Goal: Task Accomplishment & Management: Complete application form

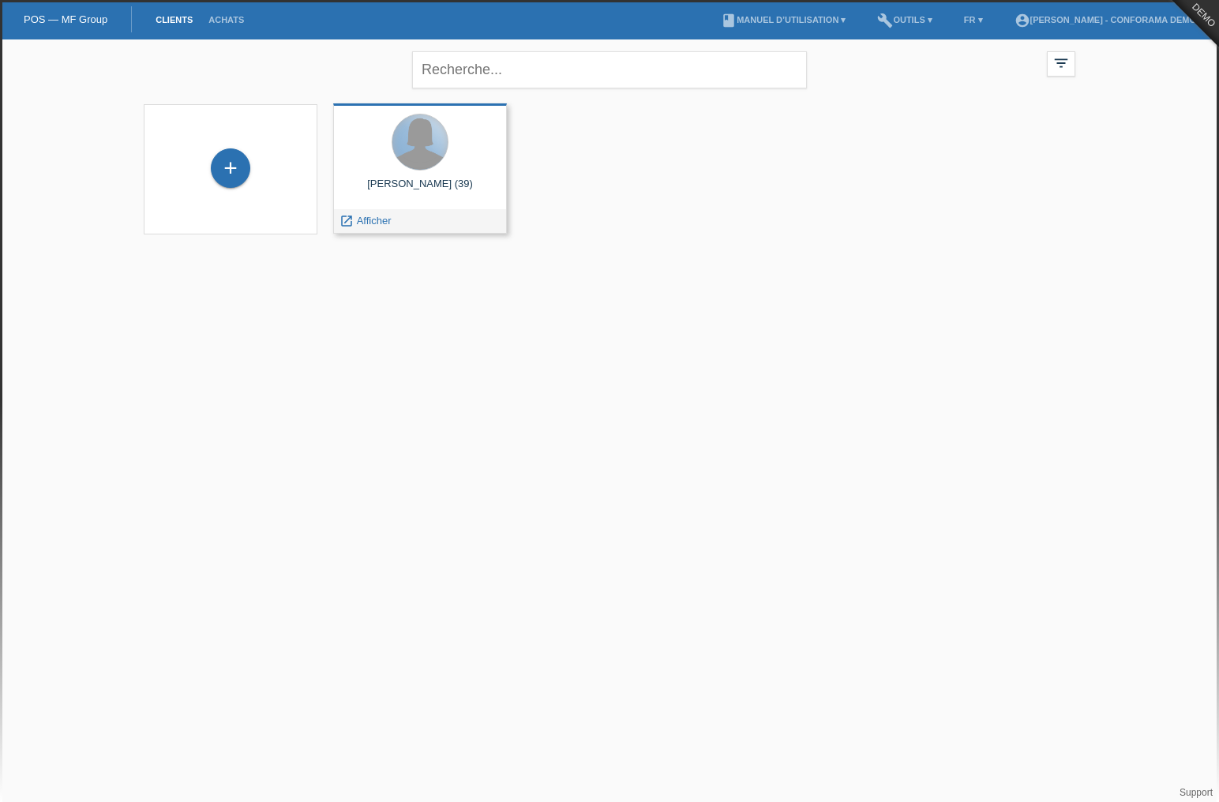
click at [440, 150] on div at bounding box center [419, 141] width 55 height 55
click at [391, 220] on span "Afficher" at bounding box center [374, 221] width 35 height 12
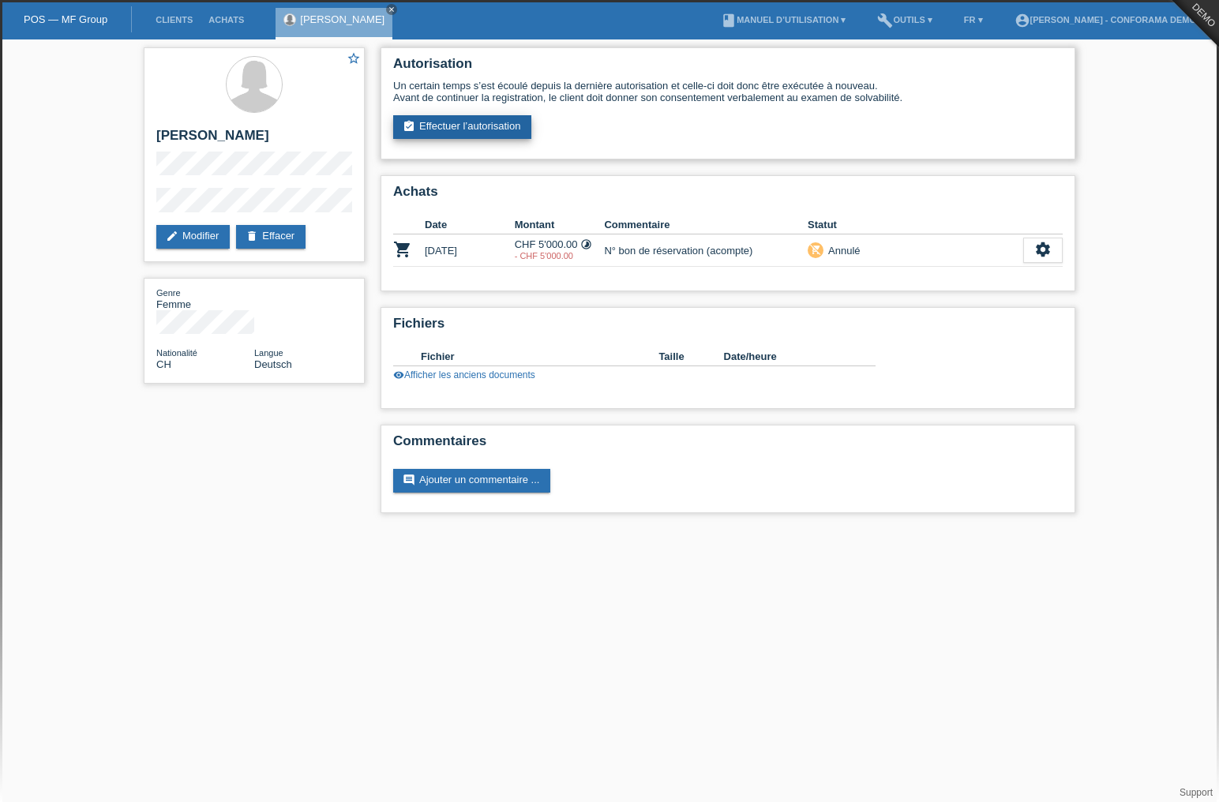
click at [486, 133] on link "assignment_turned_in Effectuer l’autorisation" at bounding box center [462, 127] width 138 height 24
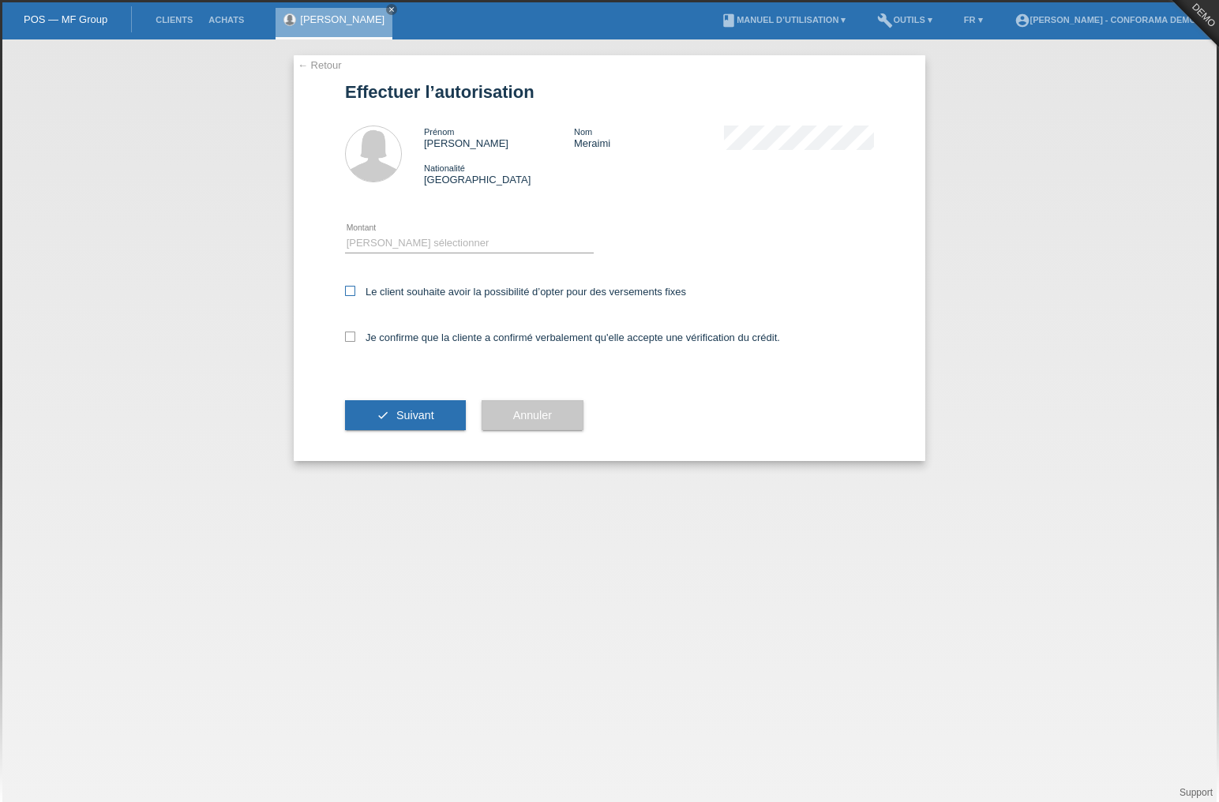
click at [353, 293] on icon at bounding box center [350, 291] width 10 height 10
click at [353, 293] on input "Le client souhaite avoir la possibilité d’opter pour des versements fixes" at bounding box center [350, 291] width 10 height 10
checkbox input "true"
click at [354, 336] on icon at bounding box center [350, 337] width 10 height 10
click at [354, 336] on input "Je confirme que la cliente a confirmé verbalement qu'elle accepte une vérificat…" at bounding box center [350, 337] width 10 height 10
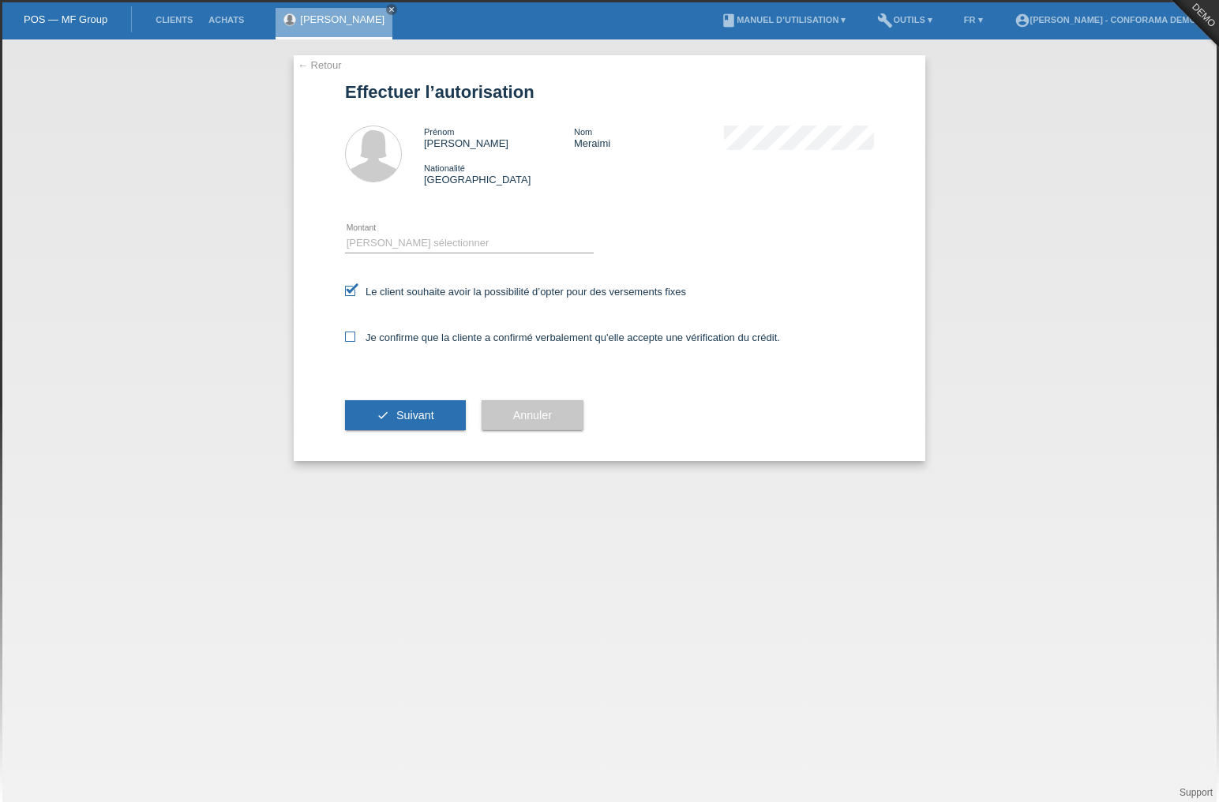
checkbox input "true"
click at [385, 413] on icon "check" at bounding box center [383, 415] width 13 height 13
click at [471, 239] on select "Veuillez sélectionner CHF 1.00 - CHF 499.00 CHF 500.00 - CHF 1'999.00 CHF 2'000…" at bounding box center [469, 243] width 249 height 19
select select "2"
click at [345, 234] on select "Veuillez sélectionner CHF 1.00 - CHF 499.00 CHF 500.00 - CHF 1'999.00 CHF 2'000…" at bounding box center [469, 243] width 249 height 19
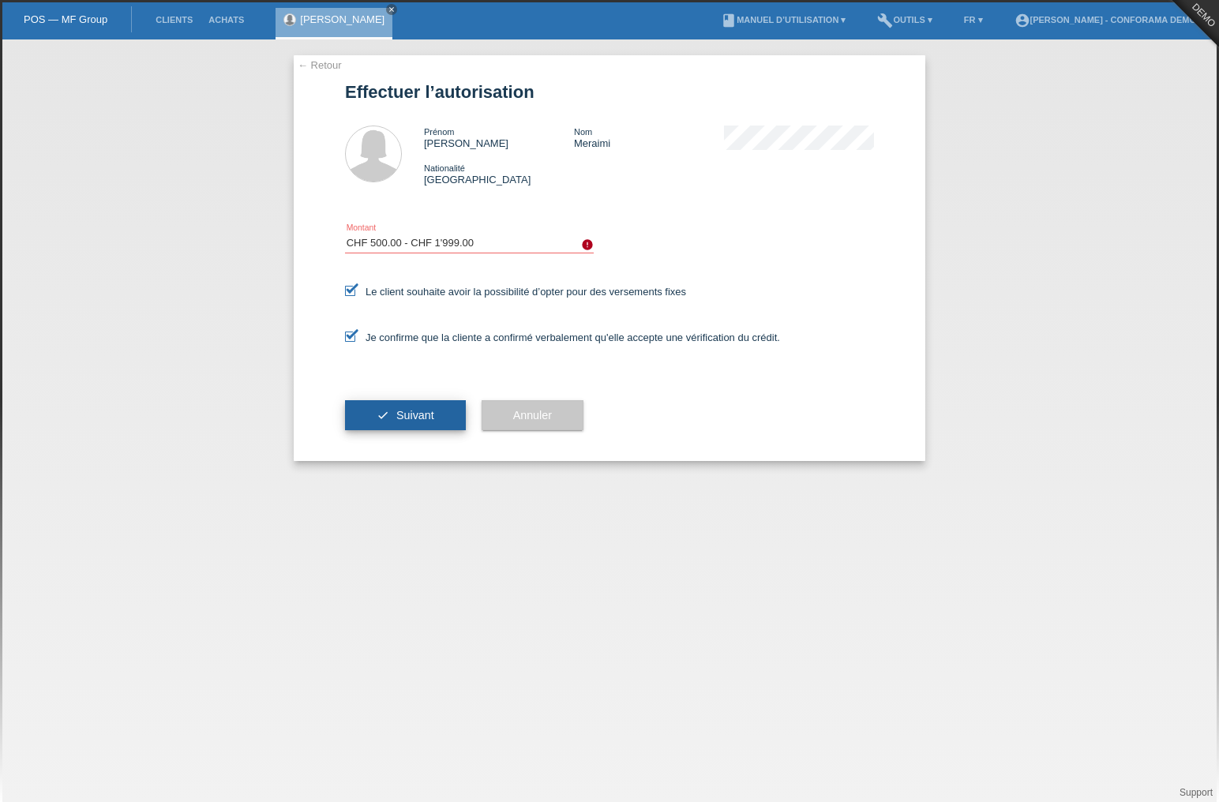
click at [422, 415] on span "Suivant" at bounding box center [415, 415] width 38 height 13
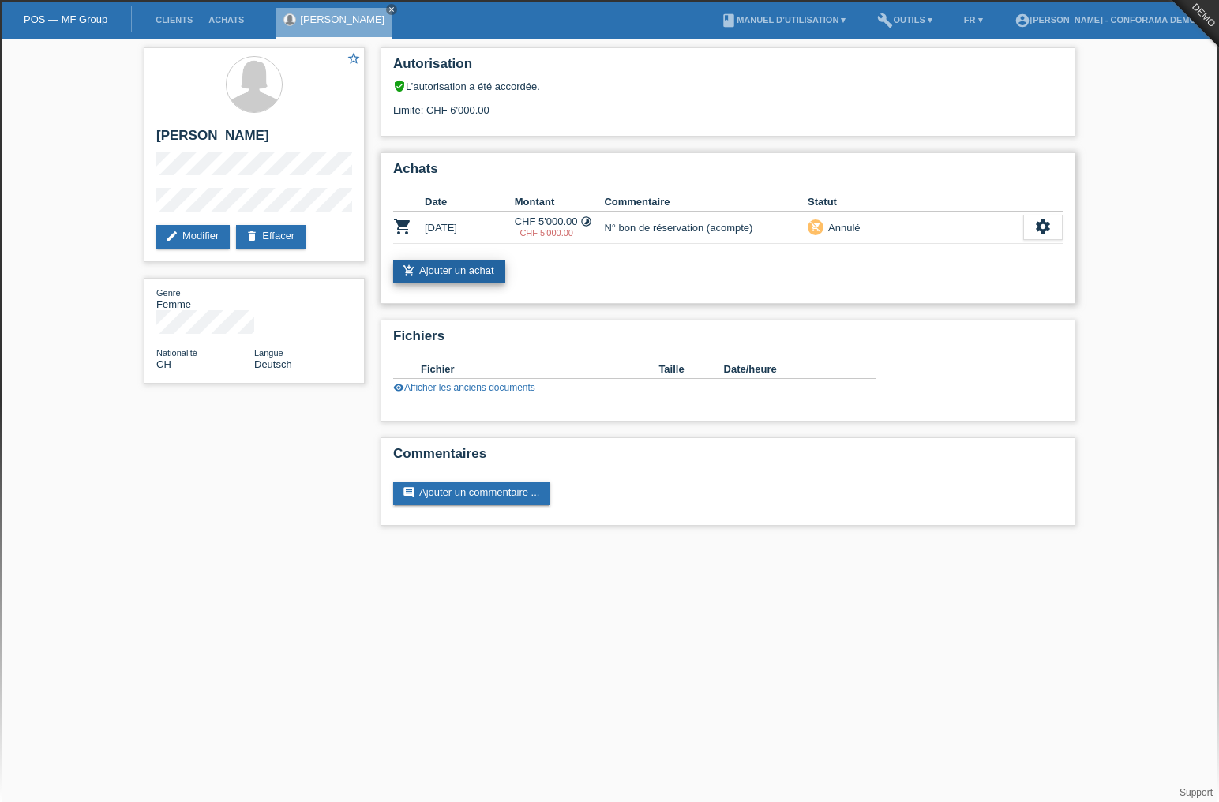
click at [445, 272] on link "add_shopping_cart Ajouter un achat" at bounding box center [449, 272] width 112 height 24
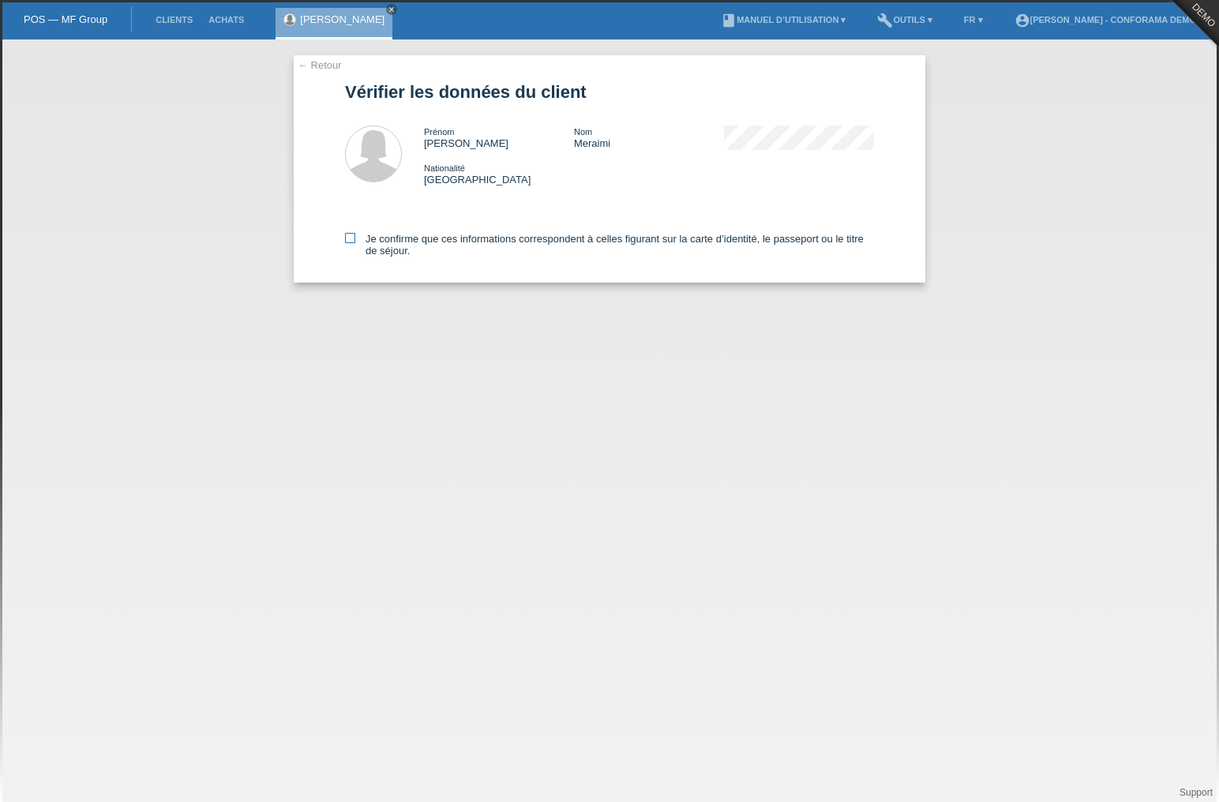
click at [357, 236] on label "Je confirme que ces informations correspondent à celles figurant sur la carte d…" at bounding box center [609, 245] width 529 height 24
click at [355, 236] on input "Je confirme que ces informations correspondent à celles figurant sur la carte d…" at bounding box center [350, 238] width 10 height 10
checkbox input "true"
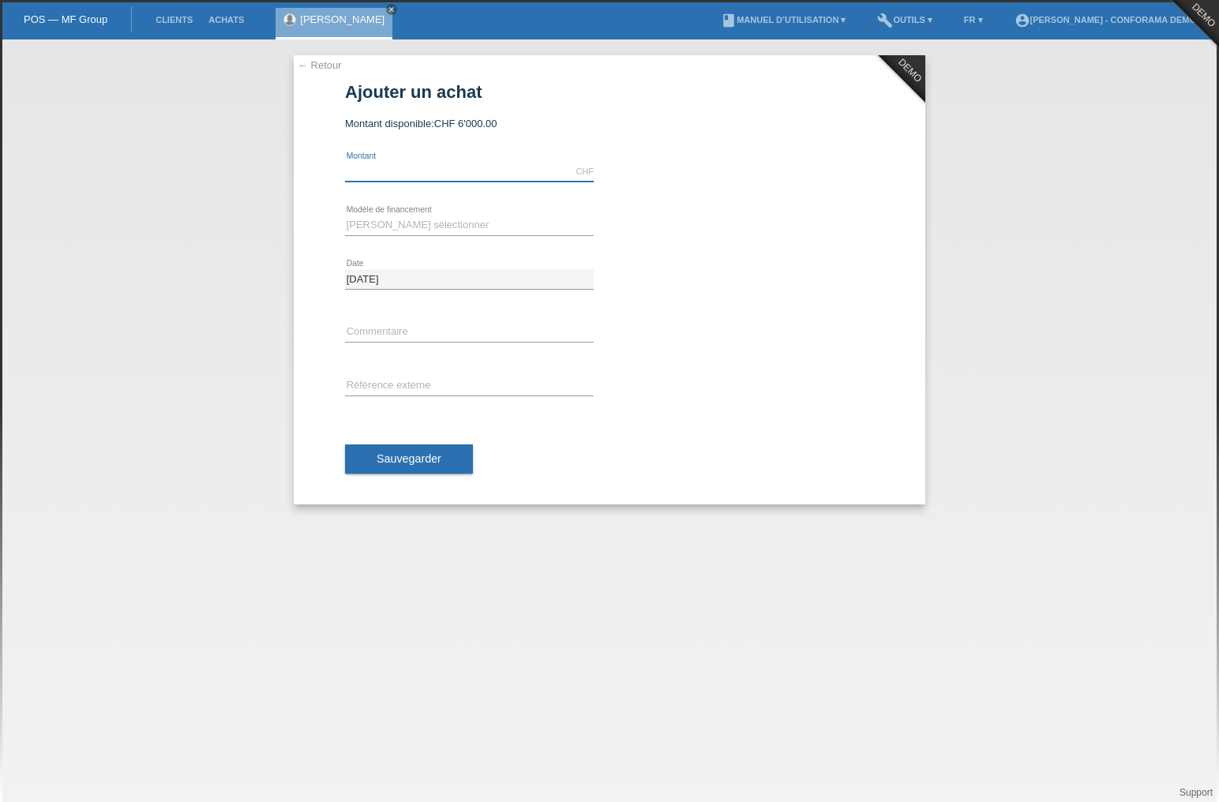
click at [407, 177] on input "text" at bounding box center [469, 172] width 249 height 20
type input "5000.00"
click at [414, 231] on select "Veuillez sélectionner Achat sur facture avec paiement partiel Taux fixes" at bounding box center [469, 225] width 249 height 19
select select "212"
click at [345, 216] on select "Veuillez sélectionner Achat sur facture avec paiement partiel Taux fixes" at bounding box center [469, 225] width 249 height 19
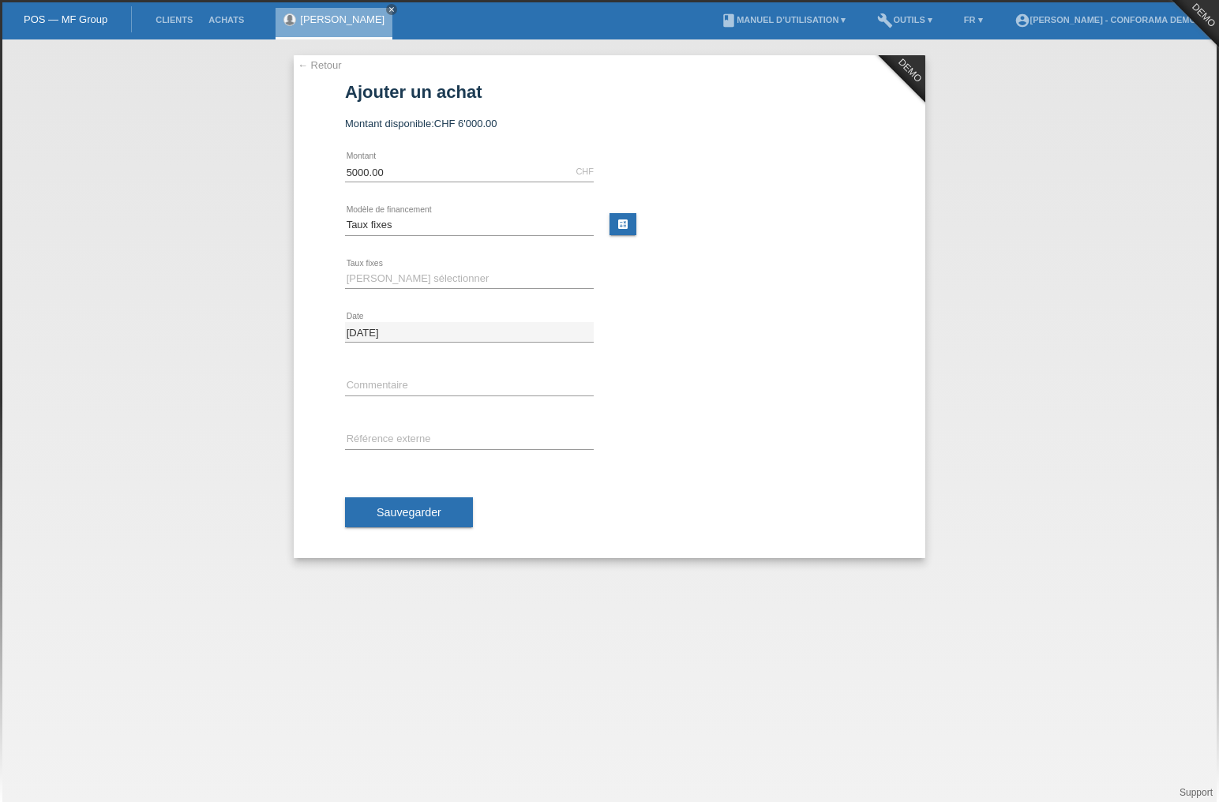
click at [416, 289] on div "Veuillez sélectionner 12 versements 24 versements 36 versements error Taux fixes" at bounding box center [469, 280] width 249 height 54
click at [414, 283] on select "Veuillez sélectionner 12 versements 24 versements 36 versements" at bounding box center [469, 278] width 249 height 19
select select "572"
click at [345, 269] on select "Veuillez sélectionner 12 versements 24 versements 36 versements" at bounding box center [469, 278] width 249 height 19
click at [385, 392] on input "text" at bounding box center [469, 386] width 249 height 20
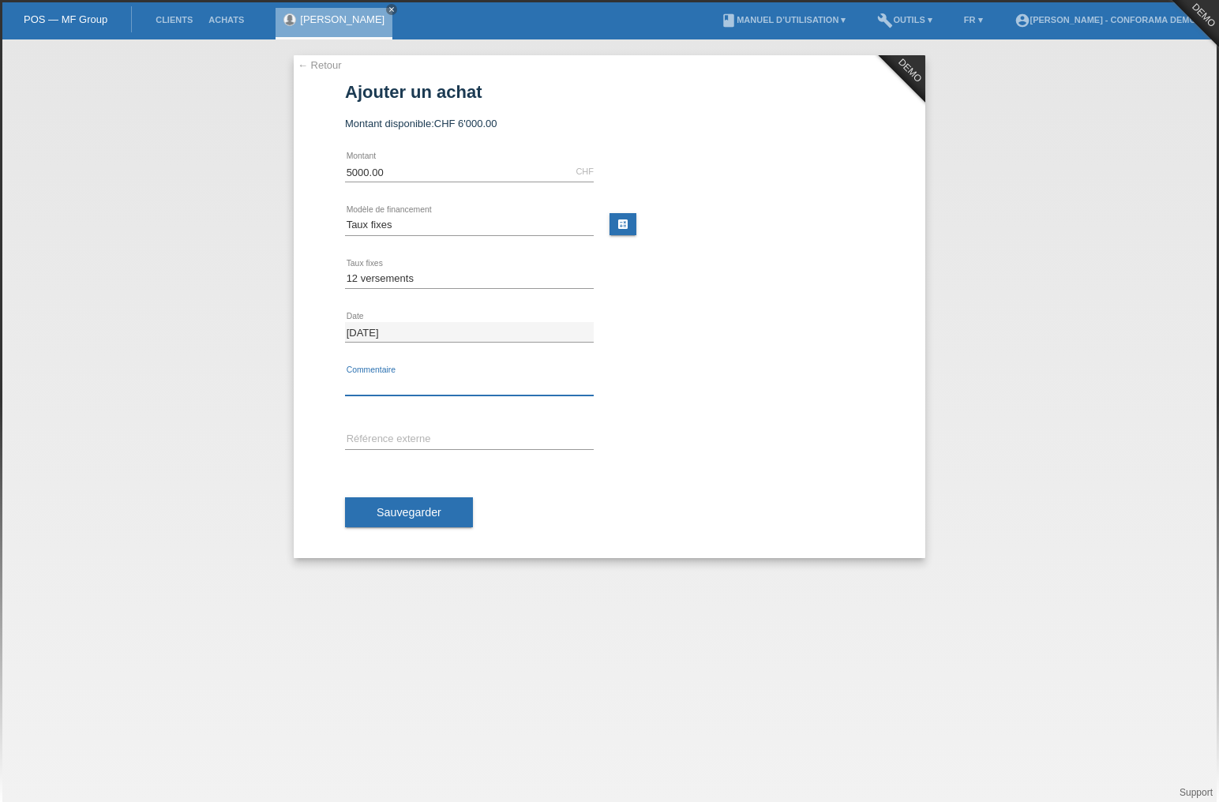
type input "Traitement"
drag, startPoint x: 415, startPoint y: 430, endPoint x: 426, endPoint y: 448, distance: 21.0
click at [415, 430] on input "text" at bounding box center [469, 440] width 249 height 20
click at [400, 516] on span "Sauvegarder" at bounding box center [409, 512] width 65 height 13
click at [455, 439] on input "text" at bounding box center [469, 440] width 249 height 20
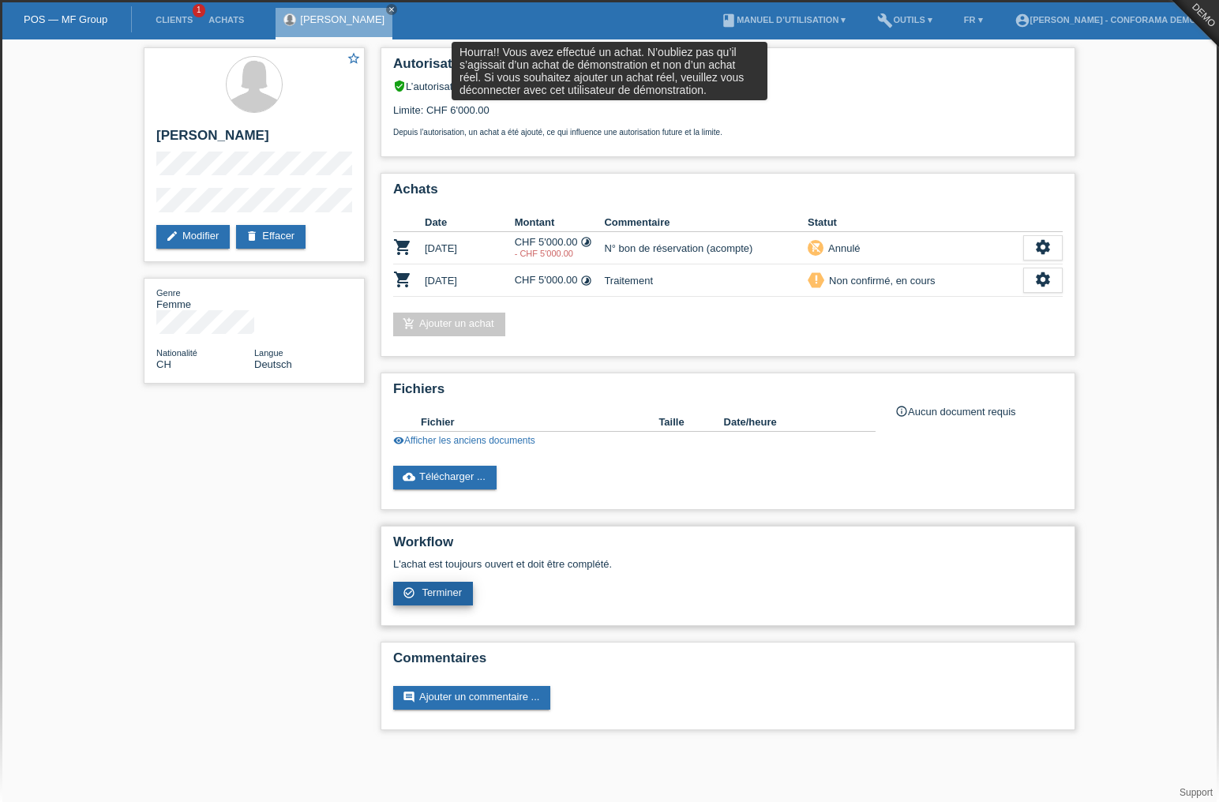
click at [447, 595] on span "Terminer" at bounding box center [442, 593] width 40 height 12
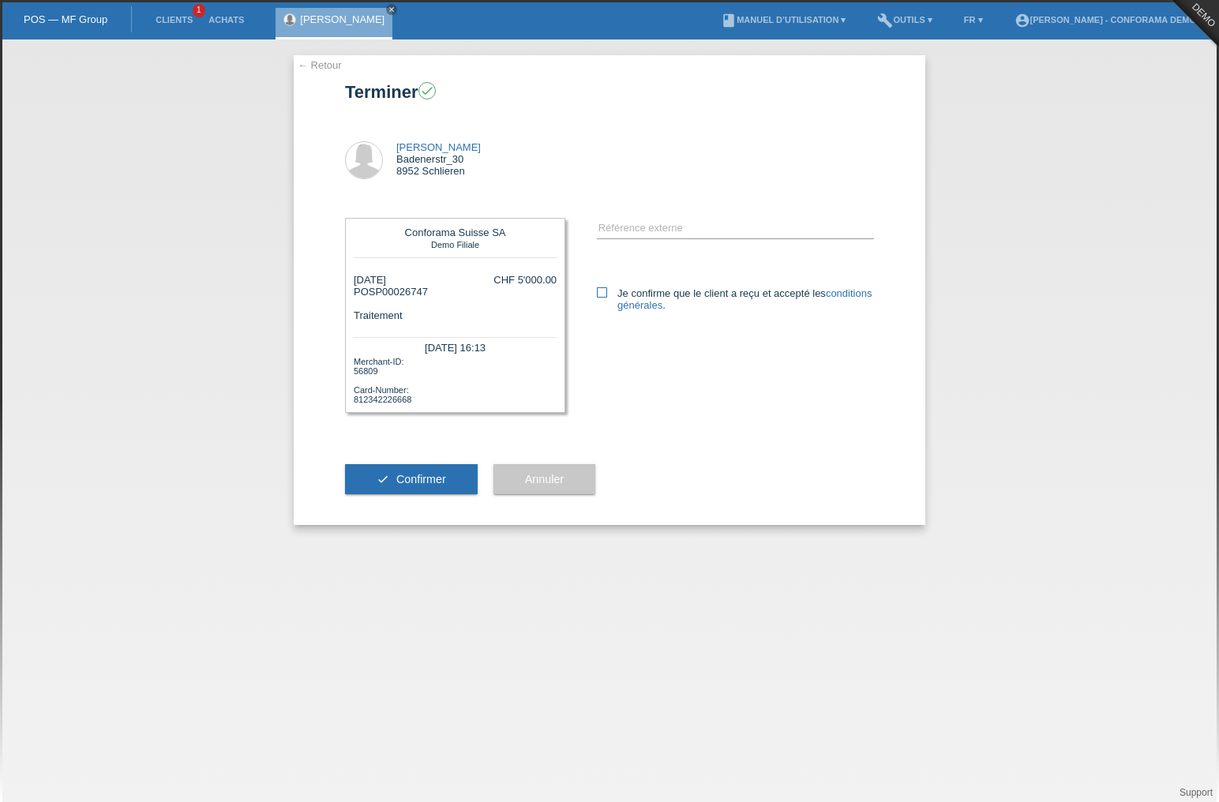
click at [770, 297] on label "Je confirme que le client a reçu et accepté les conditions générales ." at bounding box center [735, 299] width 277 height 24
click at [607, 297] on input "Je confirme que le client a reçu et accepté les conditions générales ." at bounding box center [602, 292] width 10 height 10
checkbox input "true"
click at [582, 482] on button "Annuler" at bounding box center [545, 479] width 102 height 30
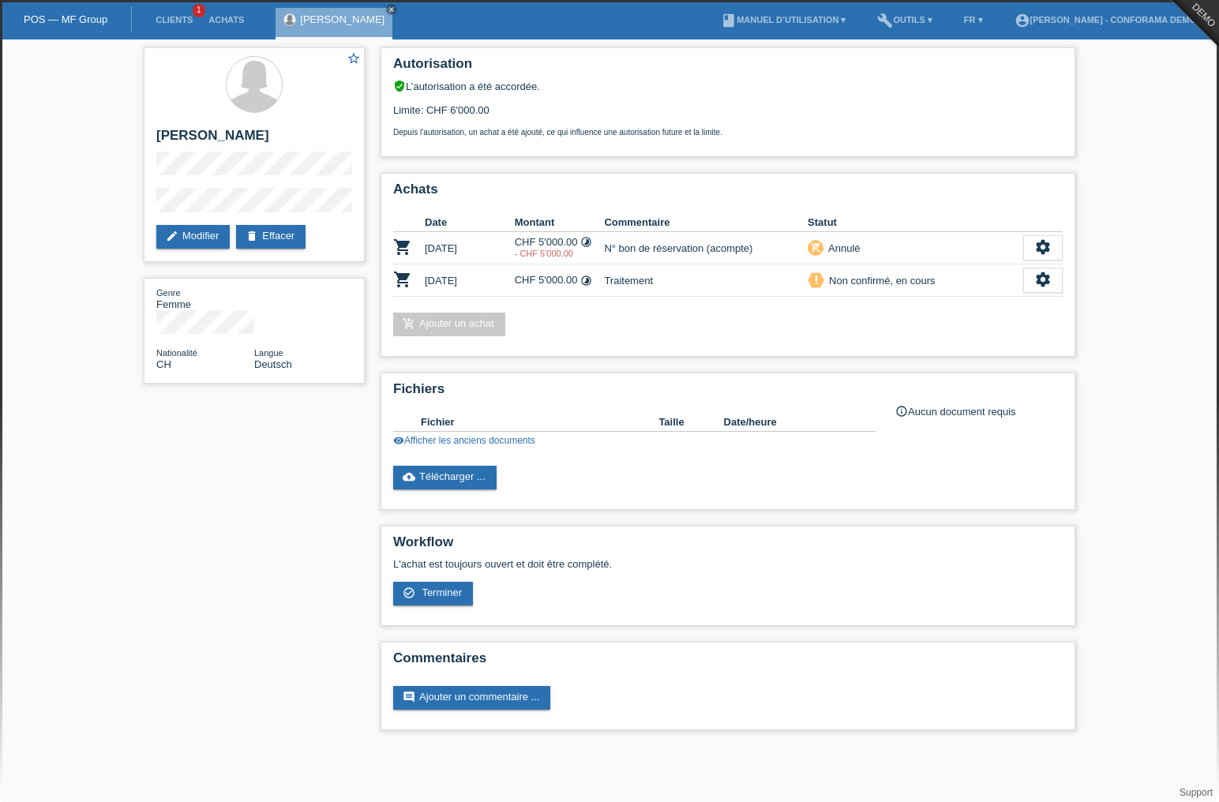
click at [571, 488] on div "cloud_upload Télécharger ..." at bounding box center [728, 478] width 670 height 24
click at [1151, 16] on link "account_circle [PERSON_NAME] - Conforama Demo ▾" at bounding box center [1109, 19] width 205 height 9
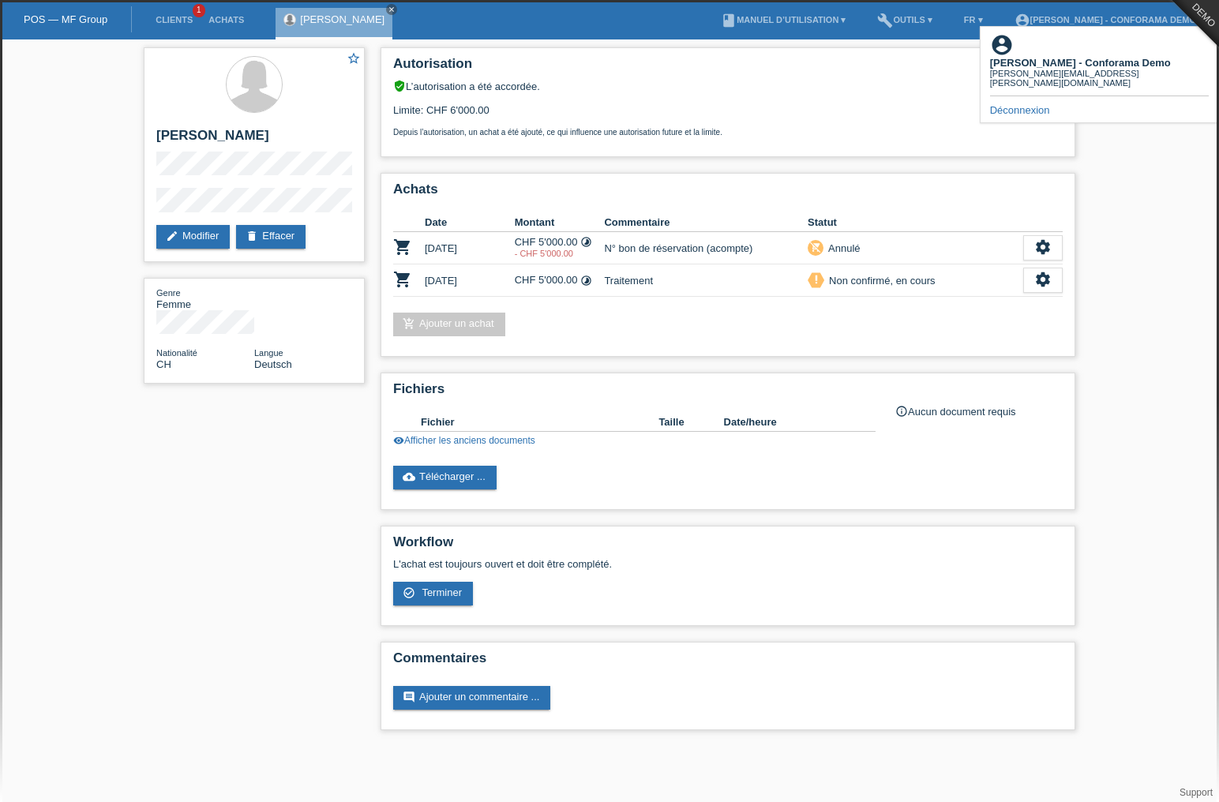
click at [1020, 104] on link "Déconnexion" at bounding box center [1020, 110] width 60 height 12
